Goal: Download file/media

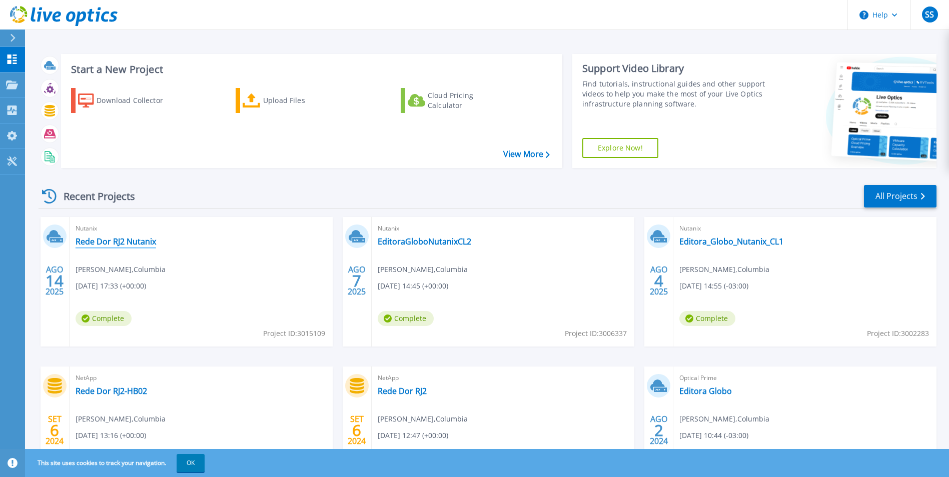
click at [103, 241] on link "Rede Dor RJ2 Nutanix" at bounding box center [116, 242] width 81 height 10
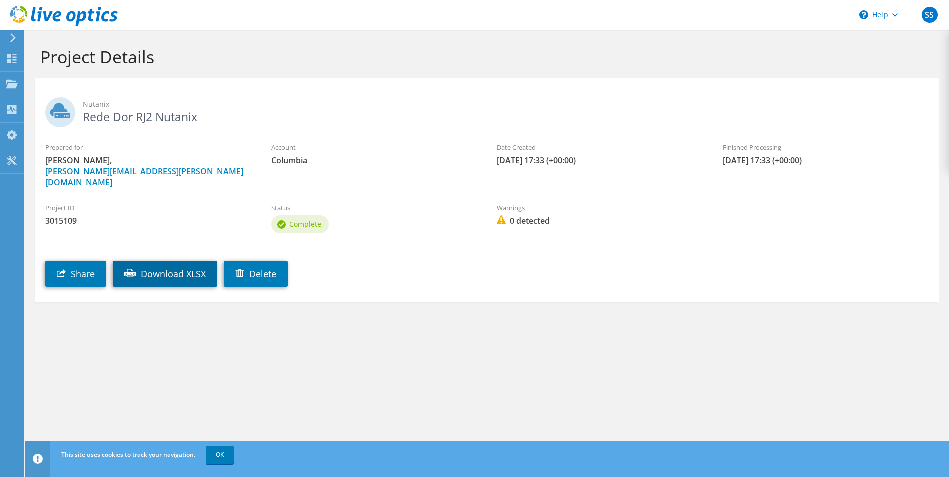
click at [148, 261] on link "Download XLSX" at bounding box center [165, 274] width 105 height 26
